Goal: Task Accomplishment & Management: Manage account settings

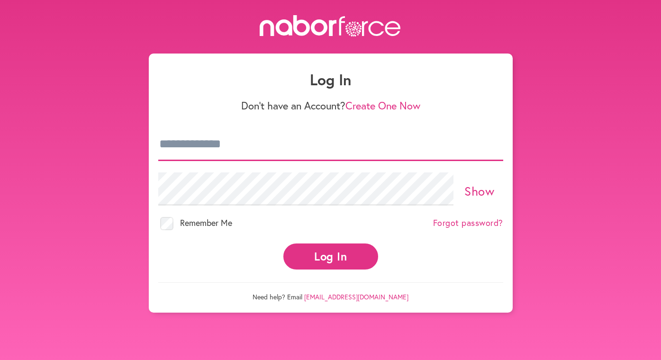
click at [319, 151] on input "email" at bounding box center [330, 144] width 345 height 33
type input "**********"
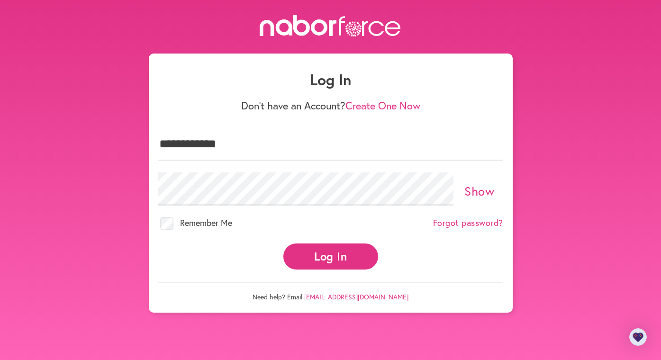
click at [345, 257] on button "Log In" at bounding box center [330, 257] width 95 height 26
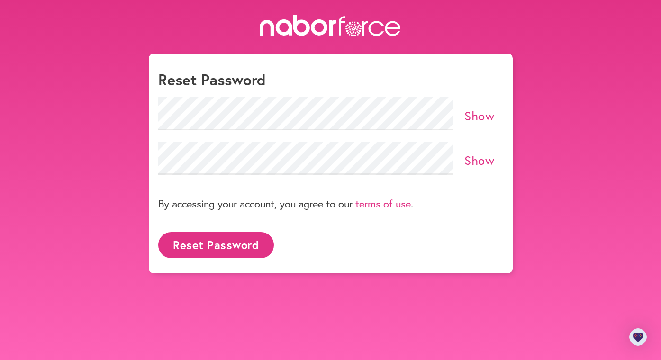
click at [489, 114] on link "Show" at bounding box center [479, 116] width 30 height 16
click at [481, 158] on link "Show" at bounding box center [479, 160] width 30 height 16
click at [210, 245] on button "Reset Password" at bounding box center [216, 245] width 116 height 26
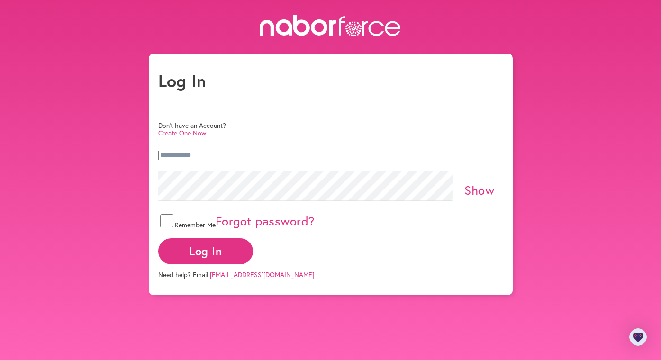
click at [253, 251] on button "Log In" at bounding box center [205, 251] width 95 height 26
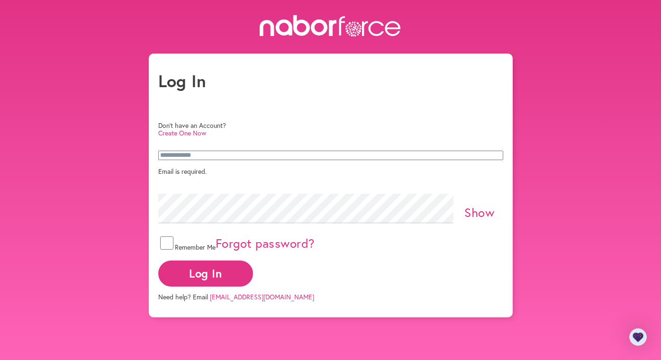
click at [245, 151] on input "email" at bounding box center [330, 155] width 345 height 9
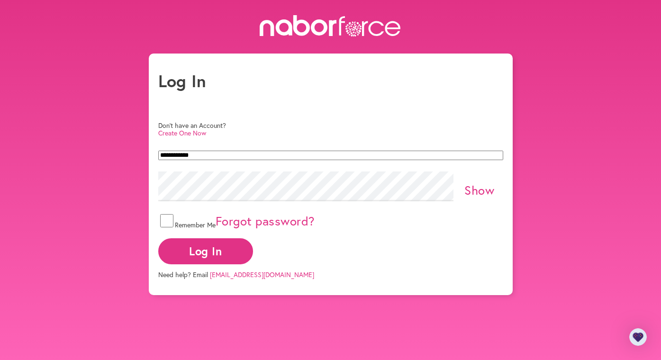
type input "**********"
click at [484, 193] on link "Show" at bounding box center [479, 190] width 30 height 16
click at [253, 257] on button "Log In" at bounding box center [205, 251] width 95 height 26
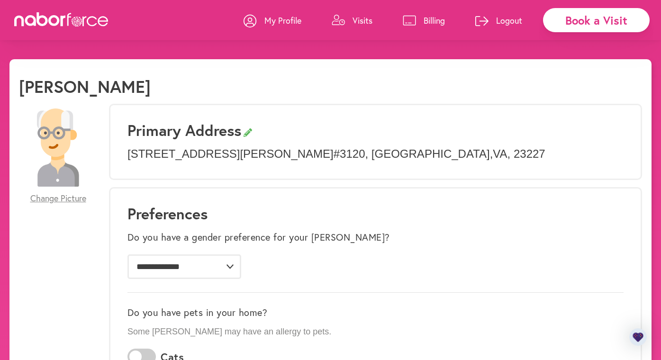
click at [360, 19] on p "Visits" at bounding box center [363, 20] width 20 height 11
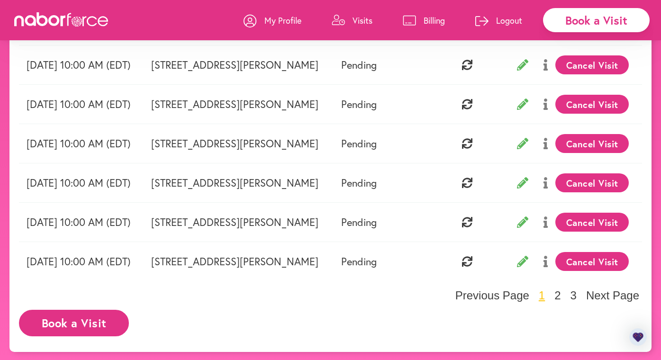
scroll to position [321, 0]
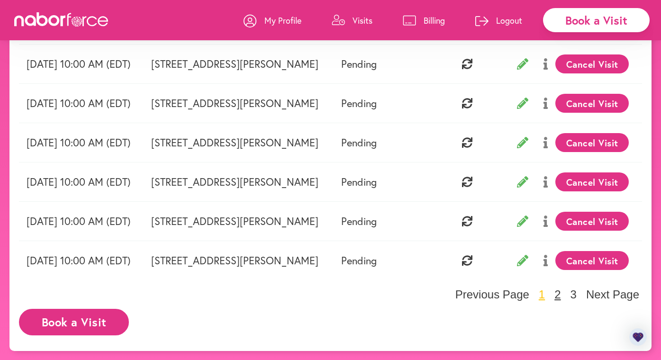
click at [556, 293] on button "2" at bounding box center [558, 295] width 12 height 14
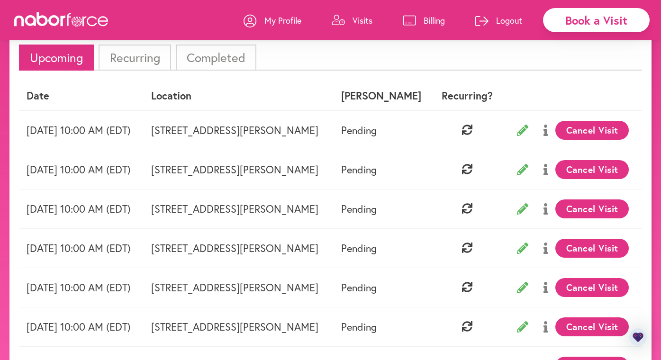
scroll to position [283, 0]
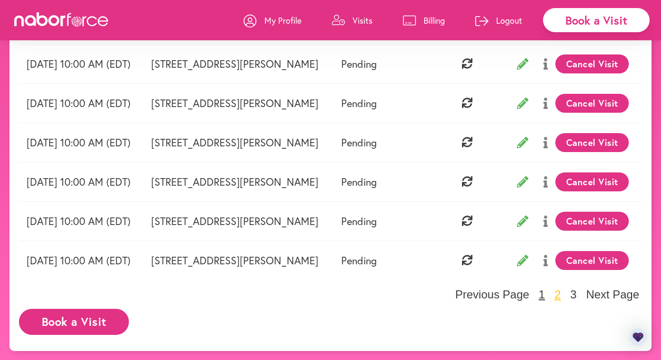
click at [545, 293] on button "1" at bounding box center [542, 295] width 12 height 14
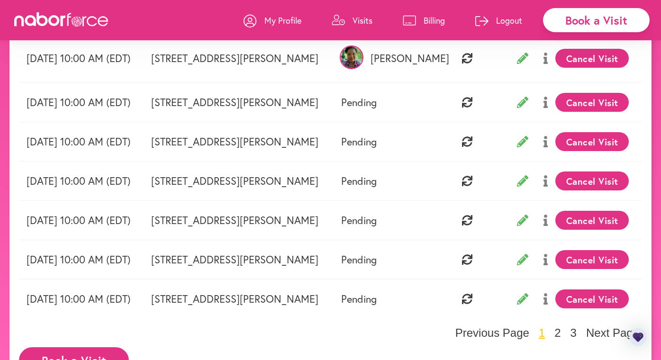
scroll to position [0, 0]
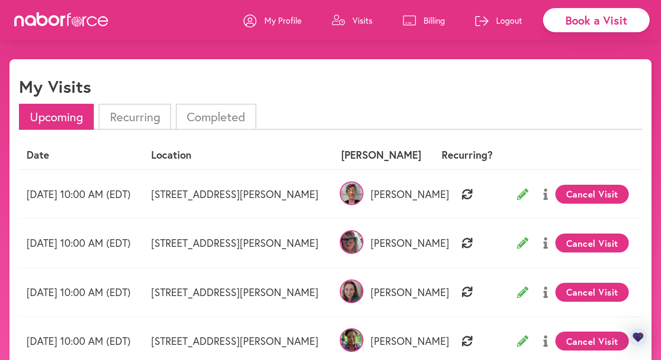
click at [154, 118] on li "Recurring" at bounding box center [135, 117] width 72 height 26
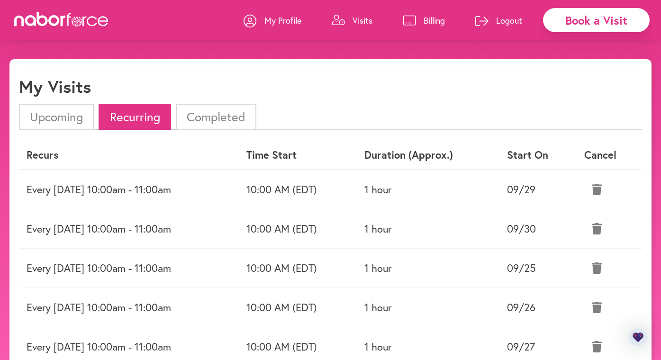
click at [57, 113] on li "Upcoming" at bounding box center [56, 117] width 75 height 26
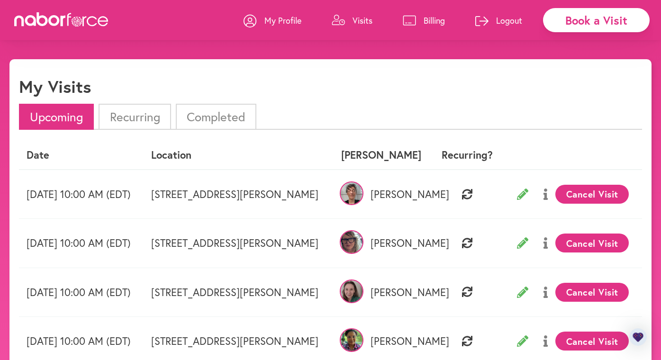
click at [430, 19] on p "Billing" at bounding box center [434, 20] width 21 height 11
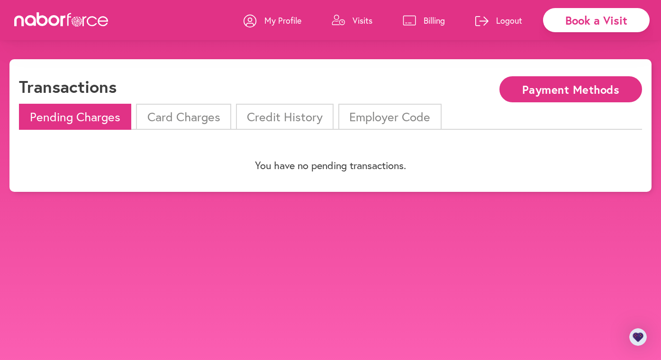
click at [195, 115] on li "Card Charges" at bounding box center [183, 117] width 95 height 26
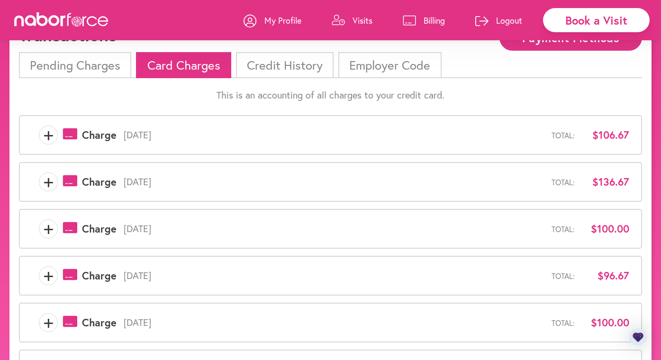
scroll to position [32, 0]
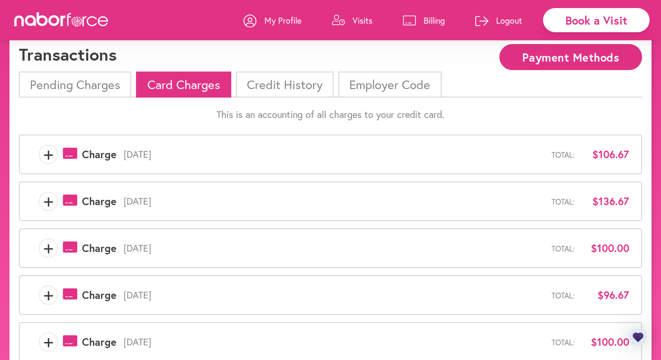
click at [50, 154] on span "+" at bounding box center [48, 154] width 18 height 19
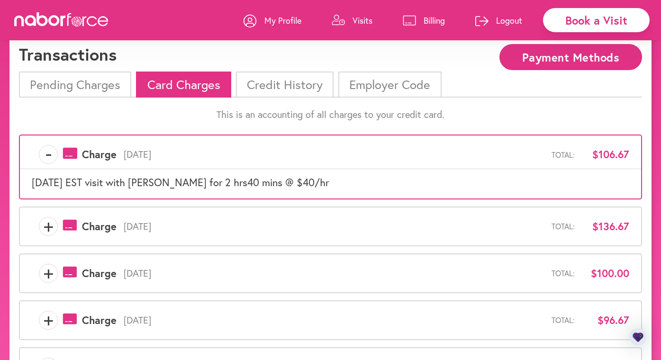
click at [297, 78] on li "Credit History" at bounding box center [285, 85] width 98 height 26
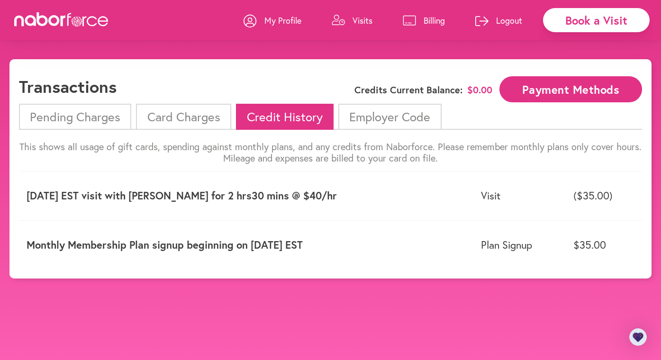
click at [380, 118] on li "Employer Code" at bounding box center [389, 117] width 103 height 26
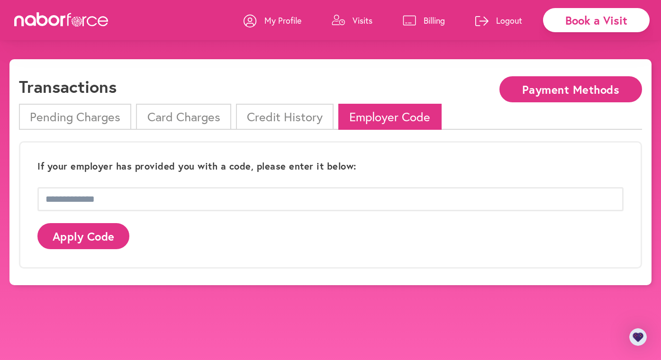
click at [288, 19] on p "My Profile" at bounding box center [282, 20] width 37 height 11
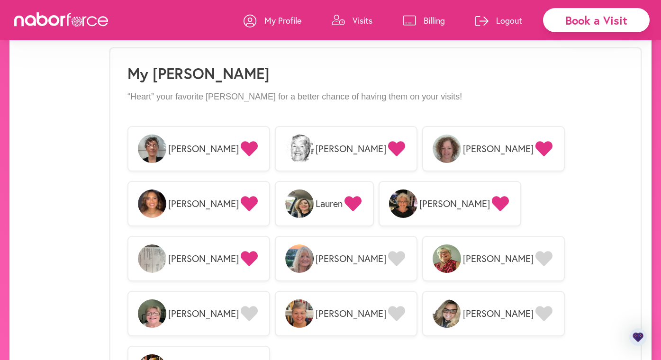
scroll to position [806, 0]
